Goal: Information Seeking & Learning: Learn about a topic

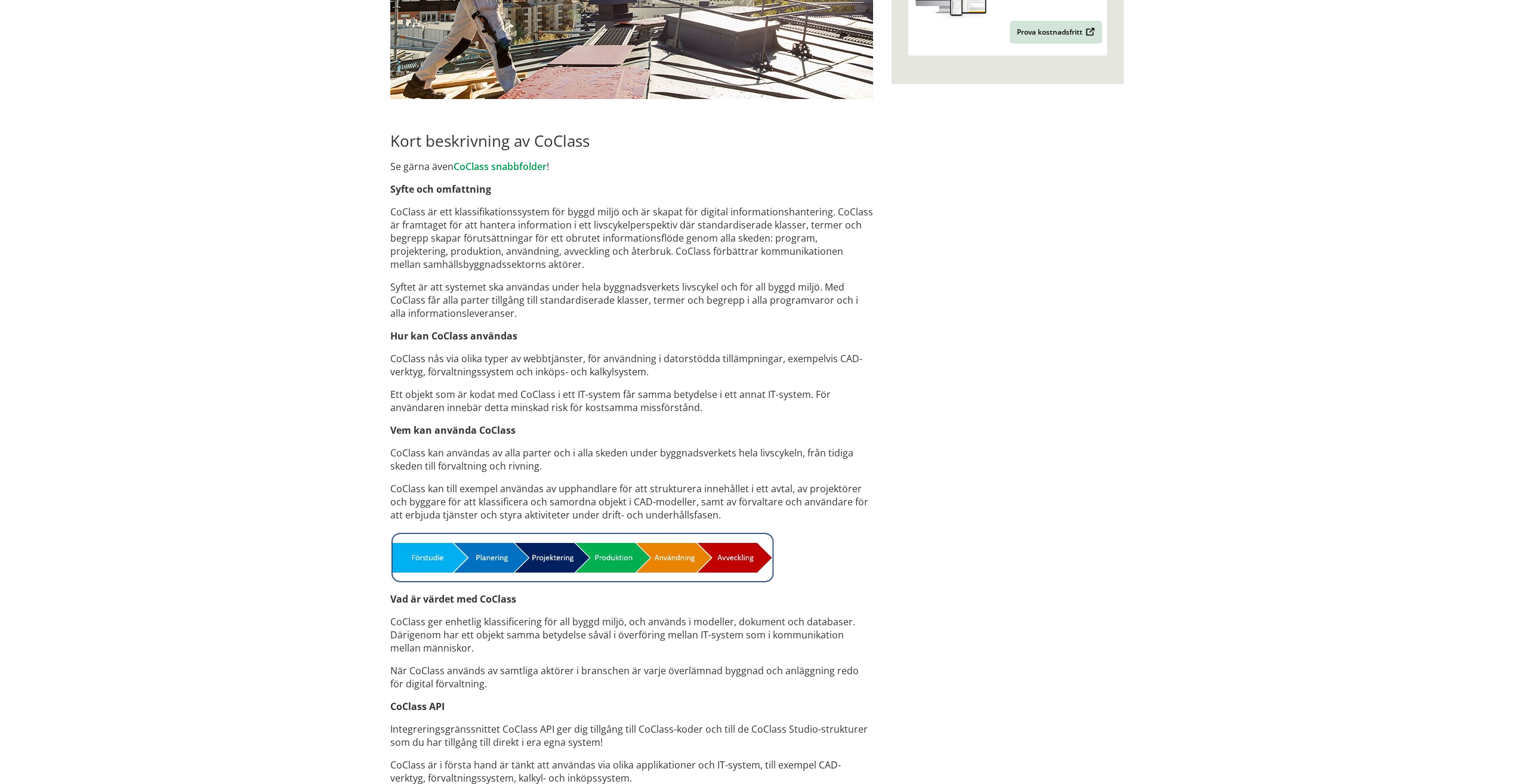
scroll to position [477, 0]
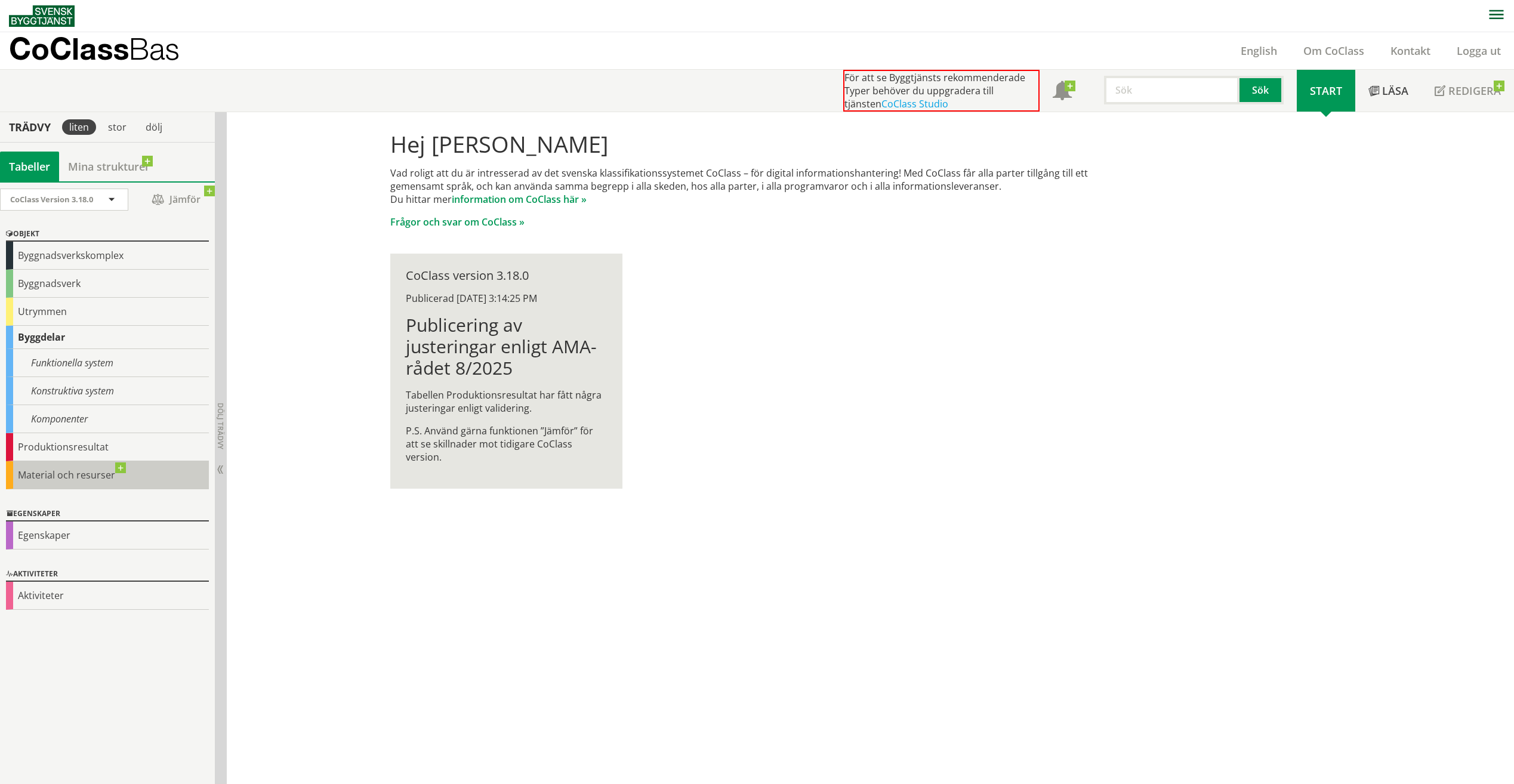
click at [66, 476] on div "Material och resurser" at bounding box center [107, 475] width 203 height 28
